Goal: Answer question/provide support: Share knowledge or assist other users

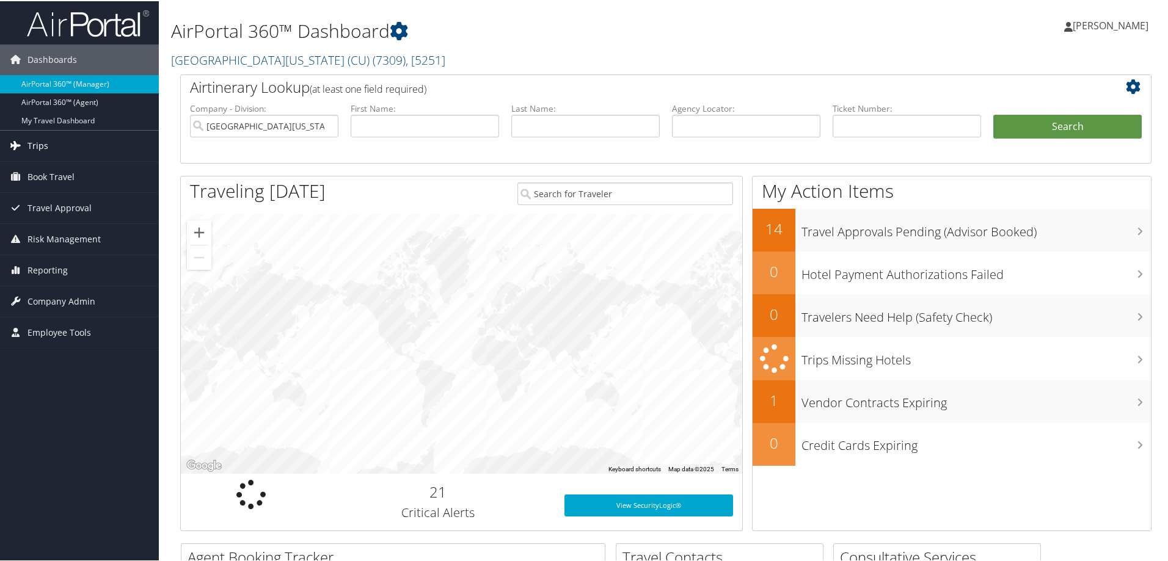
click at [42, 145] on span "Trips" at bounding box center [37, 144] width 21 height 31
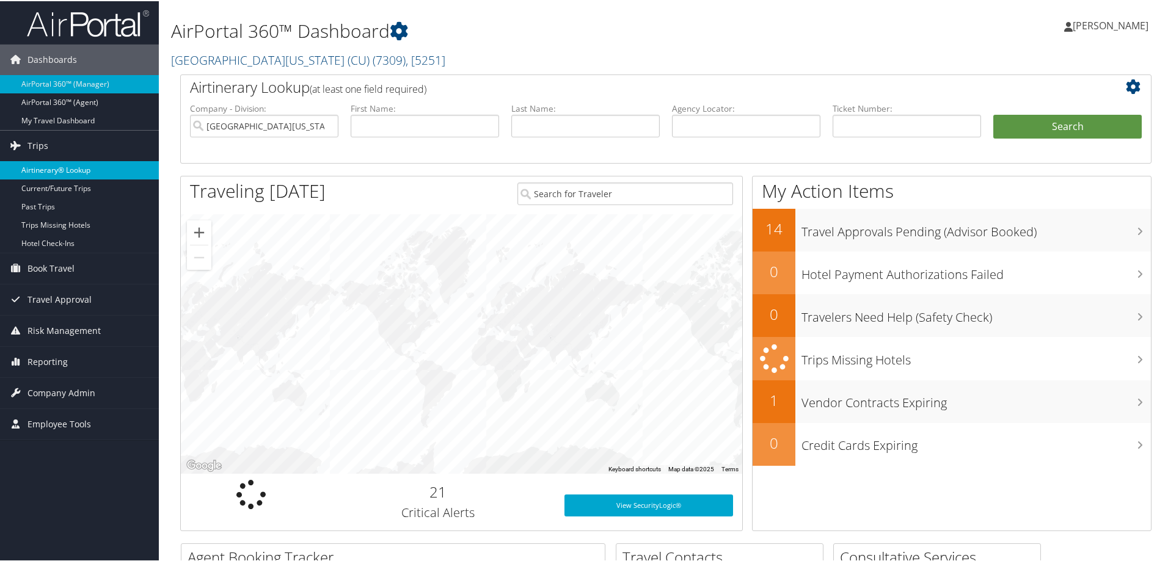
click at [41, 167] on link "Airtinerary® Lookup" at bounding box center [79, 169] width 159 height 18
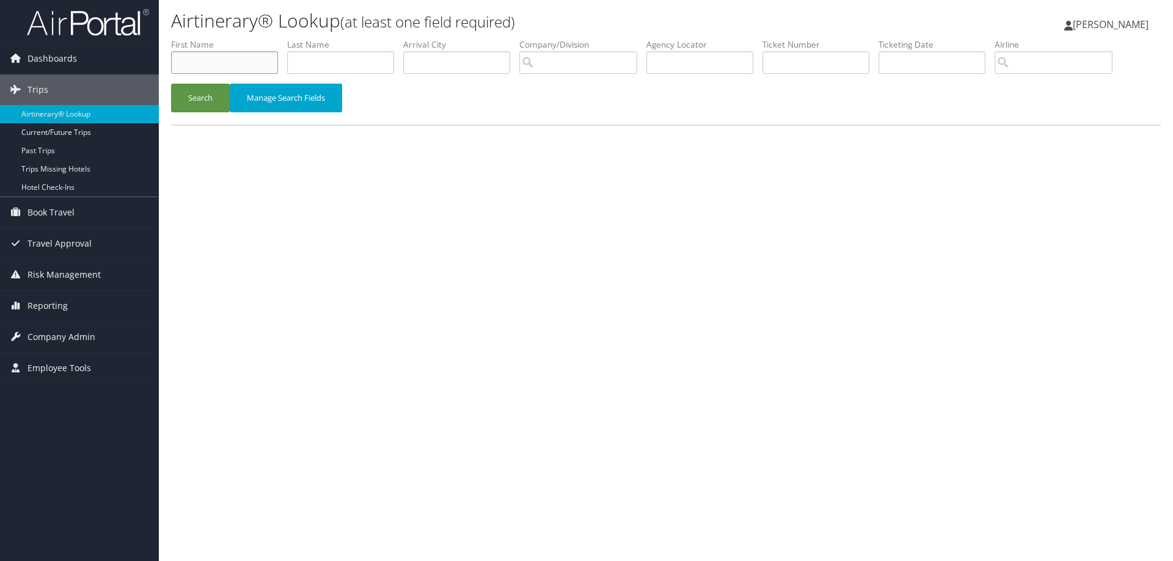
click at [206, 62] on input "text" at bounding box center [224, 62] width 107 height 23
type input "[PERSON_NAME]"
type input "bisset"
click at [203, 97] on button "Search" at bounding box center [200, 98] width 59 height 29
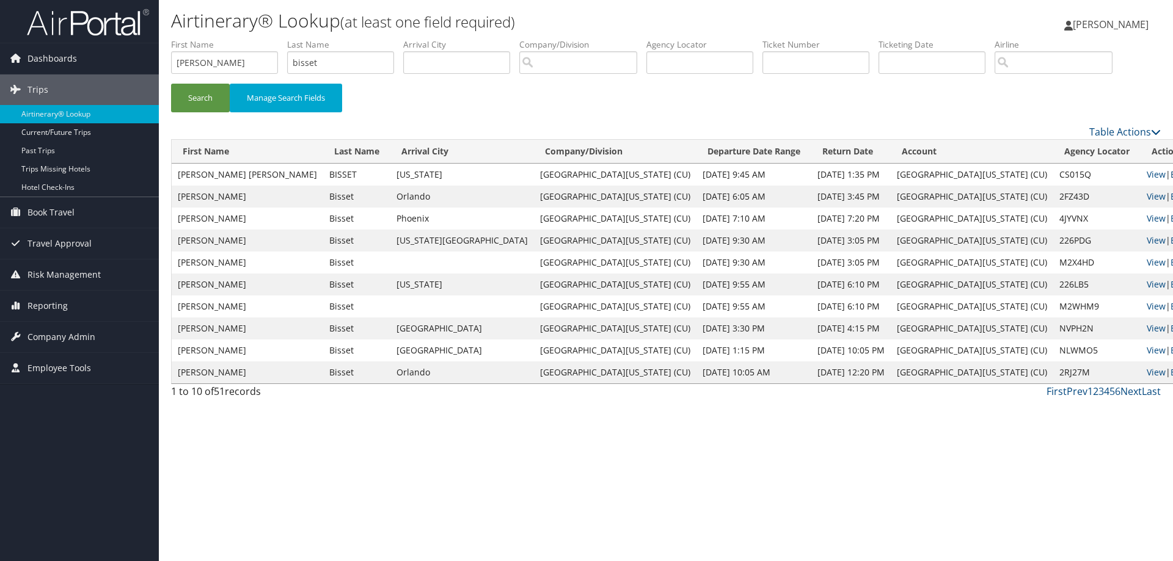
click at [1170, 175] on link "Email" at bounding box center [1181, 175] width 23 height 12
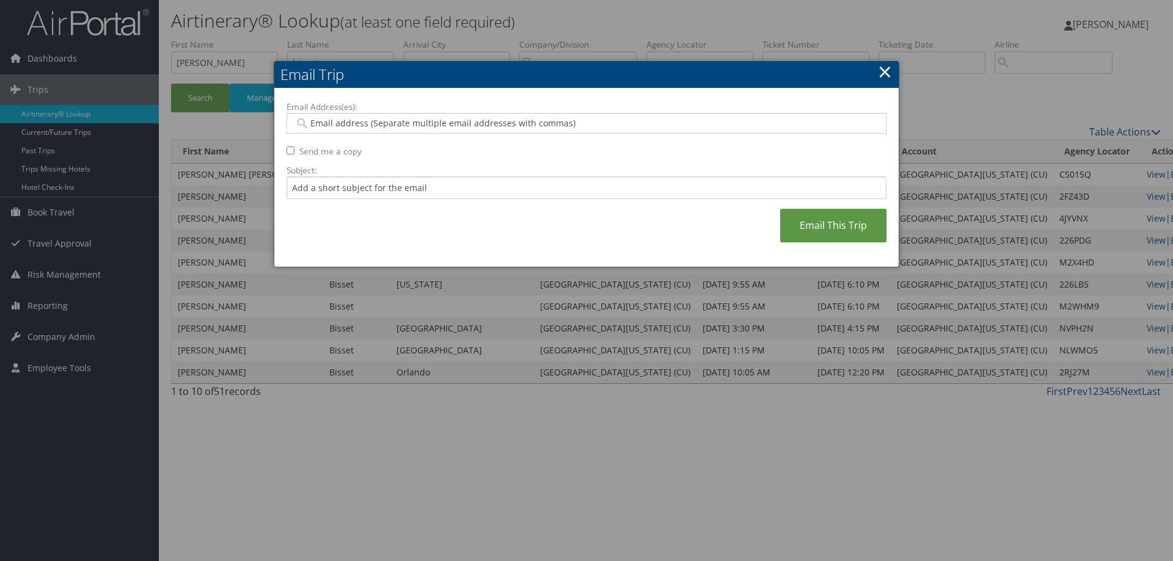
click at [559, 125] on input "Email Address(es):" at bounding box center [585, 123] width 583 height 12
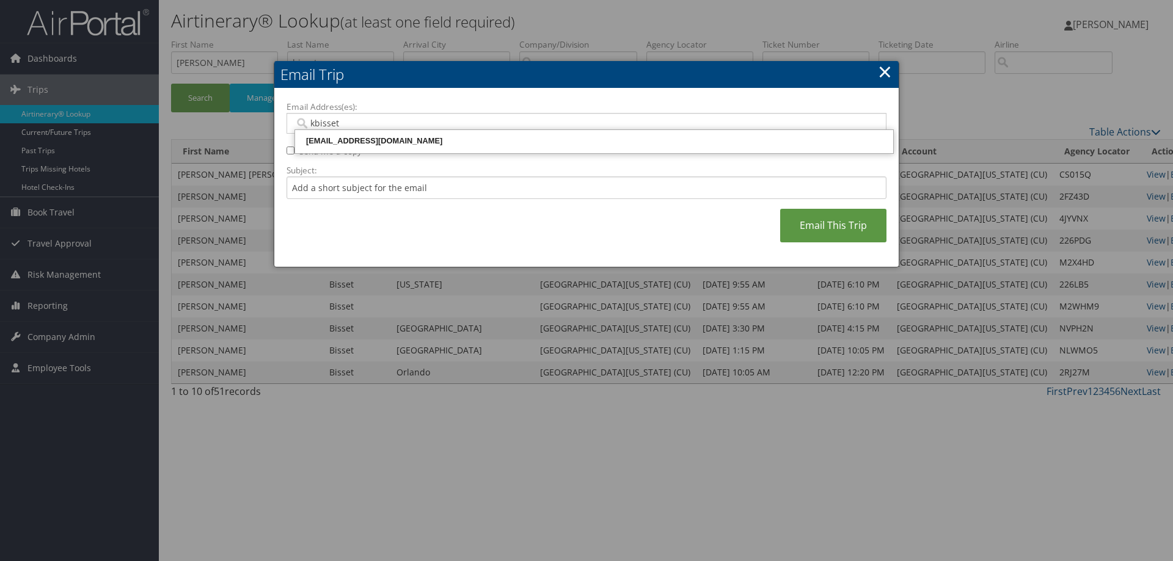
type input "kbisset@"
click at [498, 146] on div "[EMAIL_ADDRESS][DOMAIN_NAME]" at bounding box center [594, 141] width 594 height 12
type input "[EMAIL_ADDRESS][DOMAIN_NAME]"
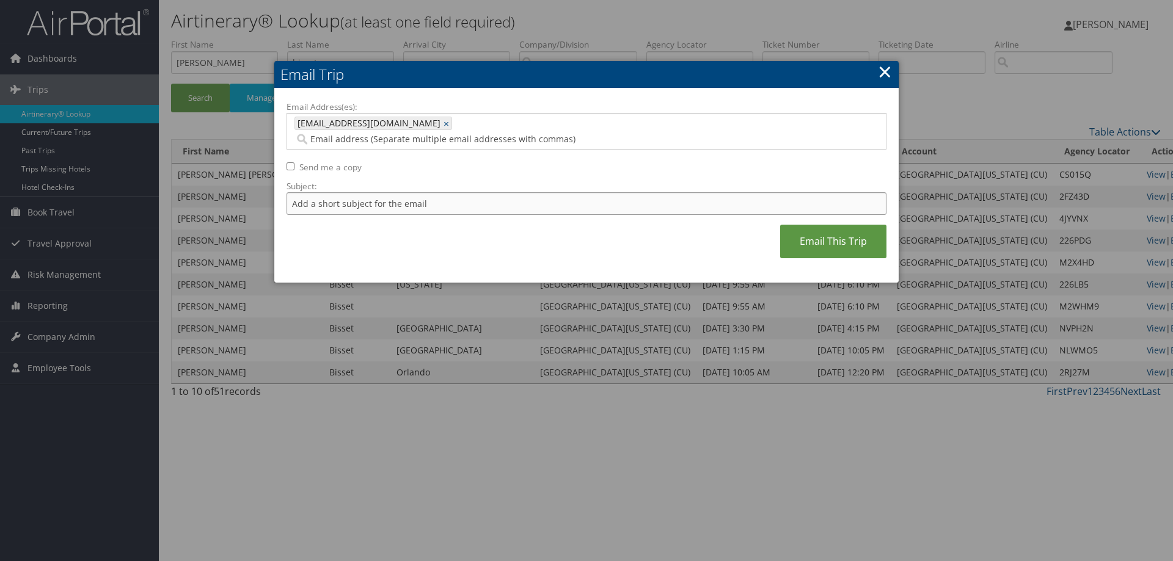
drag, startPoint x: 502, startPoint y: 188, endPoint x: 503, endPoint y: 169, distance: 19.0
click at [502, 192] on input "Subject:" at bounding box center [586, 203] width 600 height 23
type input "Invoice"
drag, startPoint x: 803, startPoint y: 219, endPoint x: 817, endPoint y: 216, distance: 14.3
click at [804, 225] on link "Email This Trip" at bounding box center [833, 242] width 106 height 34
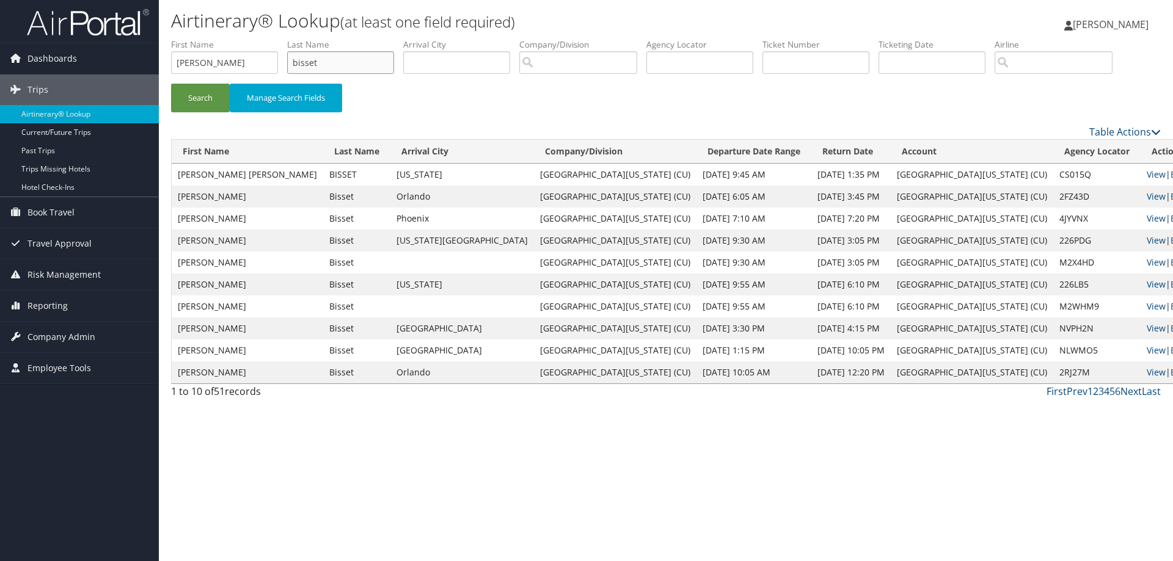
drag, startPoint x: 330, startPoint y: 62, endPoint x: 290, endPoint y: 71, distance: 41.2
click at [289, 71] on input "bisset" at bounding box center [340, 62] width 107 height 23
drag, startPoint x: 222, startPoint y: 58, endPoint x: 168, endPoint y: 68, distance: 55.3
click at [171, 68] on form "First Name [PERSON_NAME] Last Name Departure City Arrival City Company/Division…" at bounding box center [665, 81] width 989 height 86
click at [781, 64] on input "text" at bounding box center [815, 62] width 107 height 23
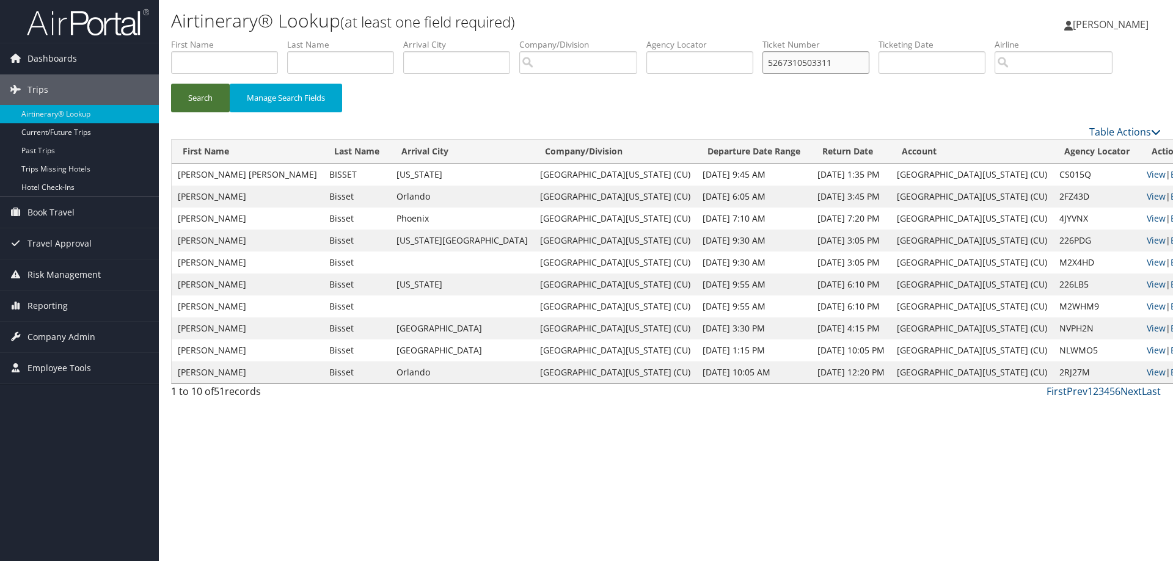
type input "5267310503311"
click at [202, 100] on button "Search" at bounding box center [200, 98] width 59 height 29
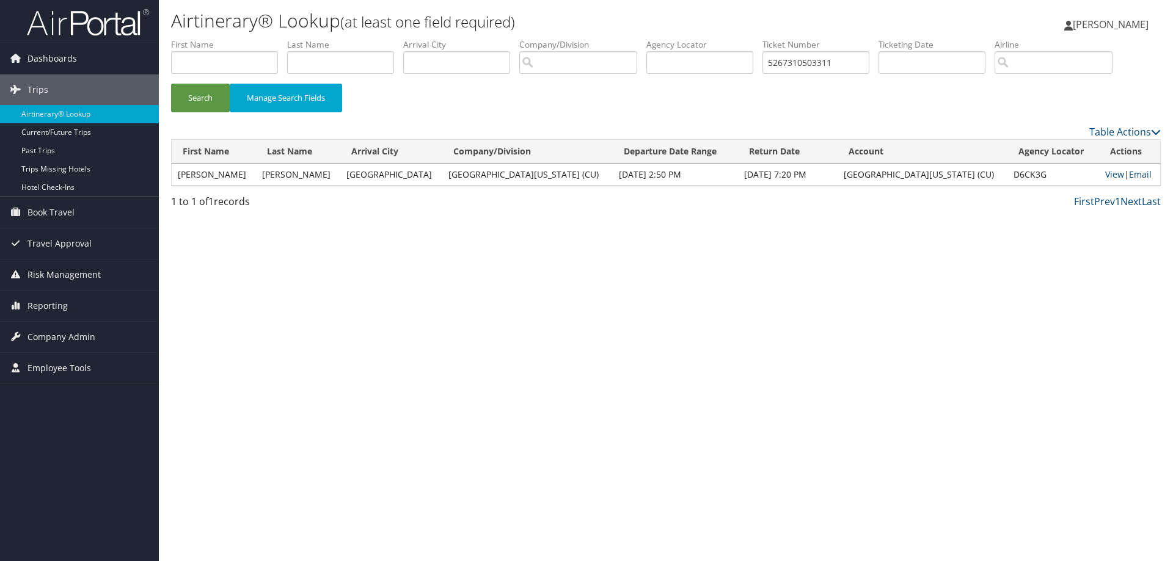
click at [1132, 173] on link "Email" at bounding box center [1140, 175] width 23 height 12
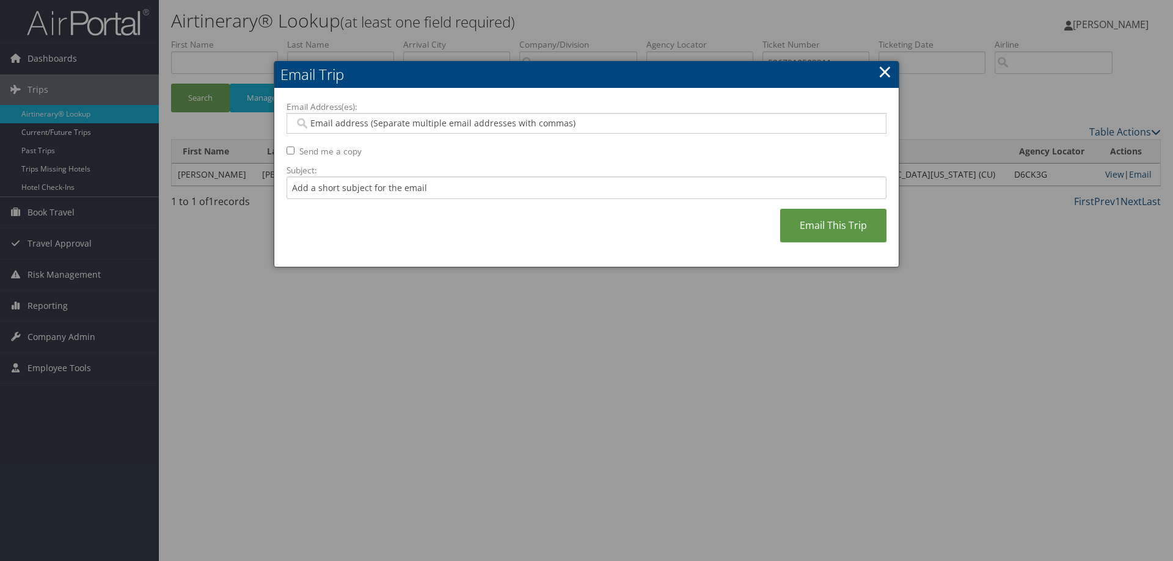
click at [426, 126] on input "Email Address(es):" at bounding box center [585, 123] width 583 height 12
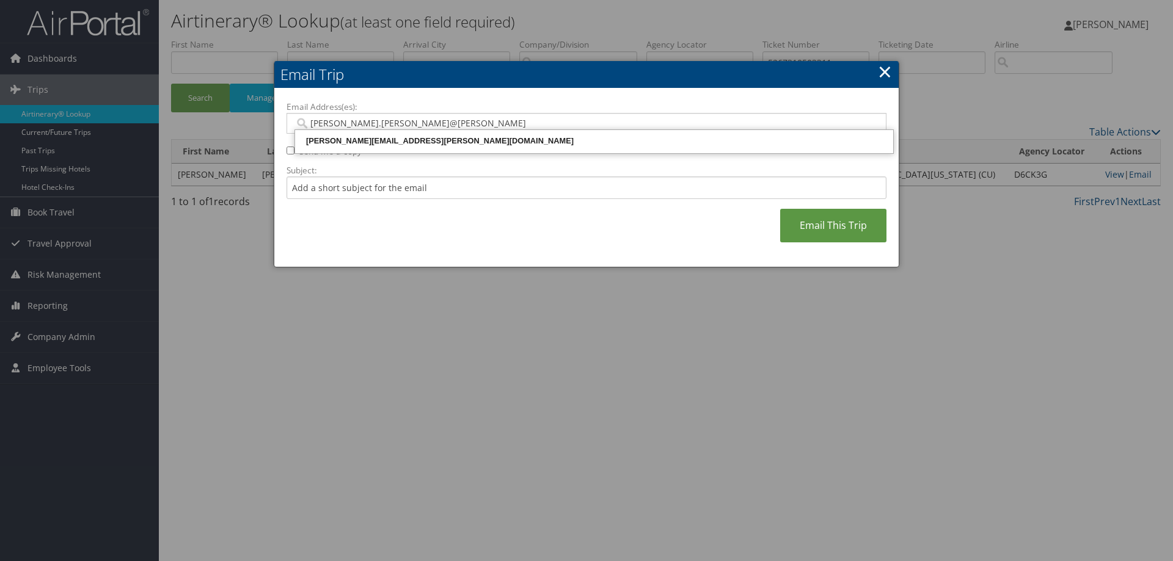
type input "[PERSON_NAME].[PERSON_NAME]@cuans"
click at [445, 145] on div "[PERSON_NAME][EMAIL_ADDRESS][PERSON_NAME][DOMAIN_NAME]" at bounding box center [594, 141] width 594 height 12
type input "[PERSON_NAME][EMAIL_ADDRESS][PERSON_NAME][DOMAIN_NAME]"
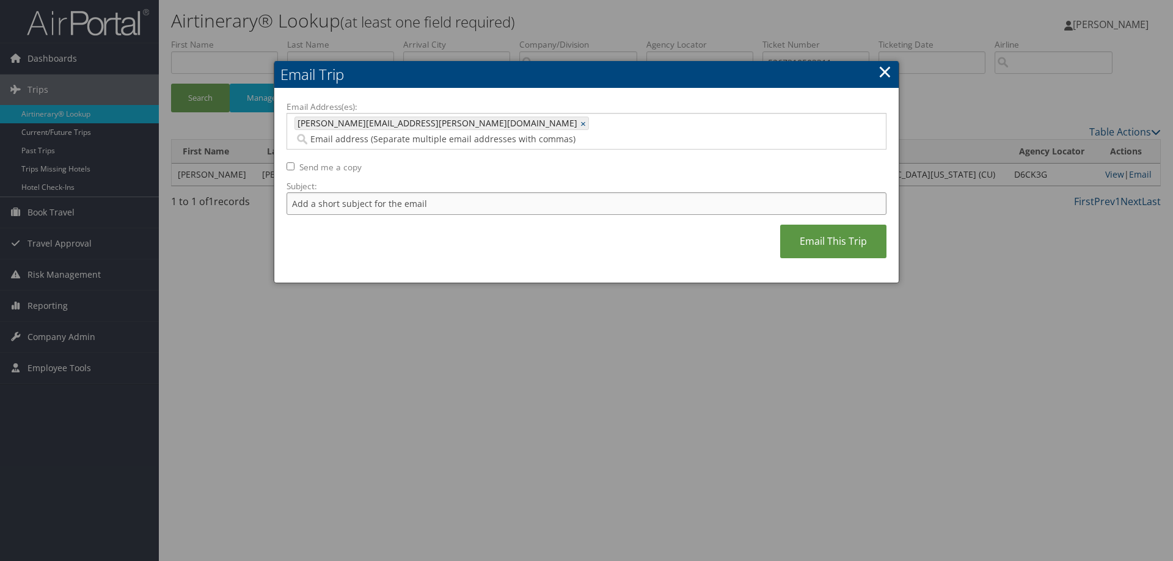
click at [448, 192] on input "Subject:" at bounding box center [586, 203] width 600 height 23
type input "[PERSON_NAME]"
click at [839, 230] on link "Email This Trip" at bounding box center [833, 242] width 106 height 34
